Goal: Task Accomplishment & Management: Use online tool/utility

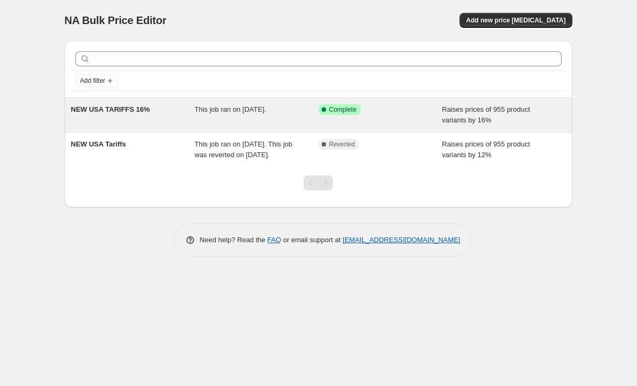
click at [233, 115] on div "This job ran on [DATE]." at bounding box center [256, 114] width 124 height 21
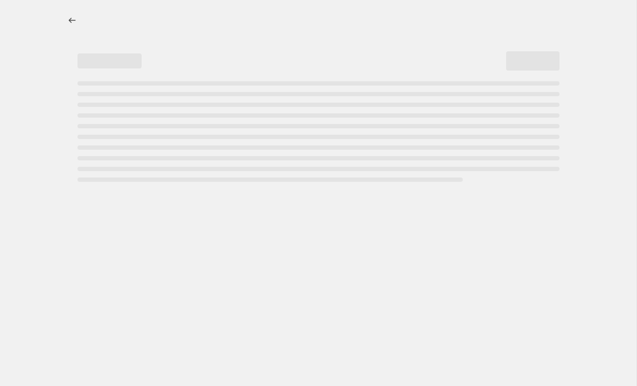
select select "percentage"
select select "no_change"
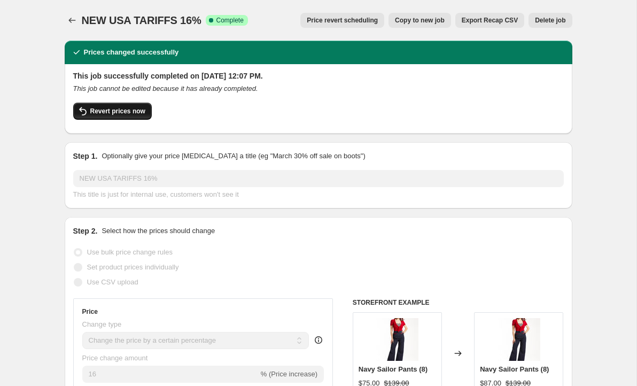
click at [137, 103] on button "Revert prices now" at bounding box center [112, 111] width 79 height 17
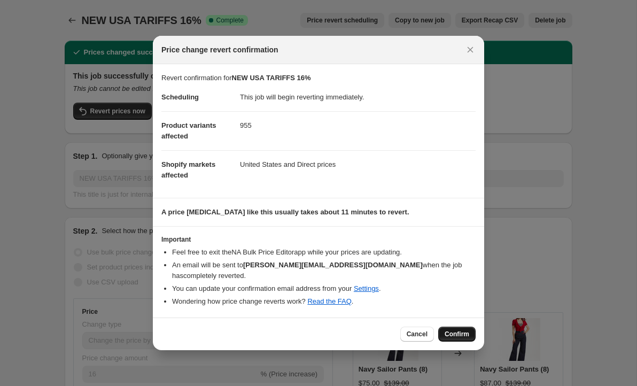
click at [456, 330] on span "Confirm" at bounding box center [456, 334] width 25 height 9
